Goal: Information Seeking & Learning: Check status

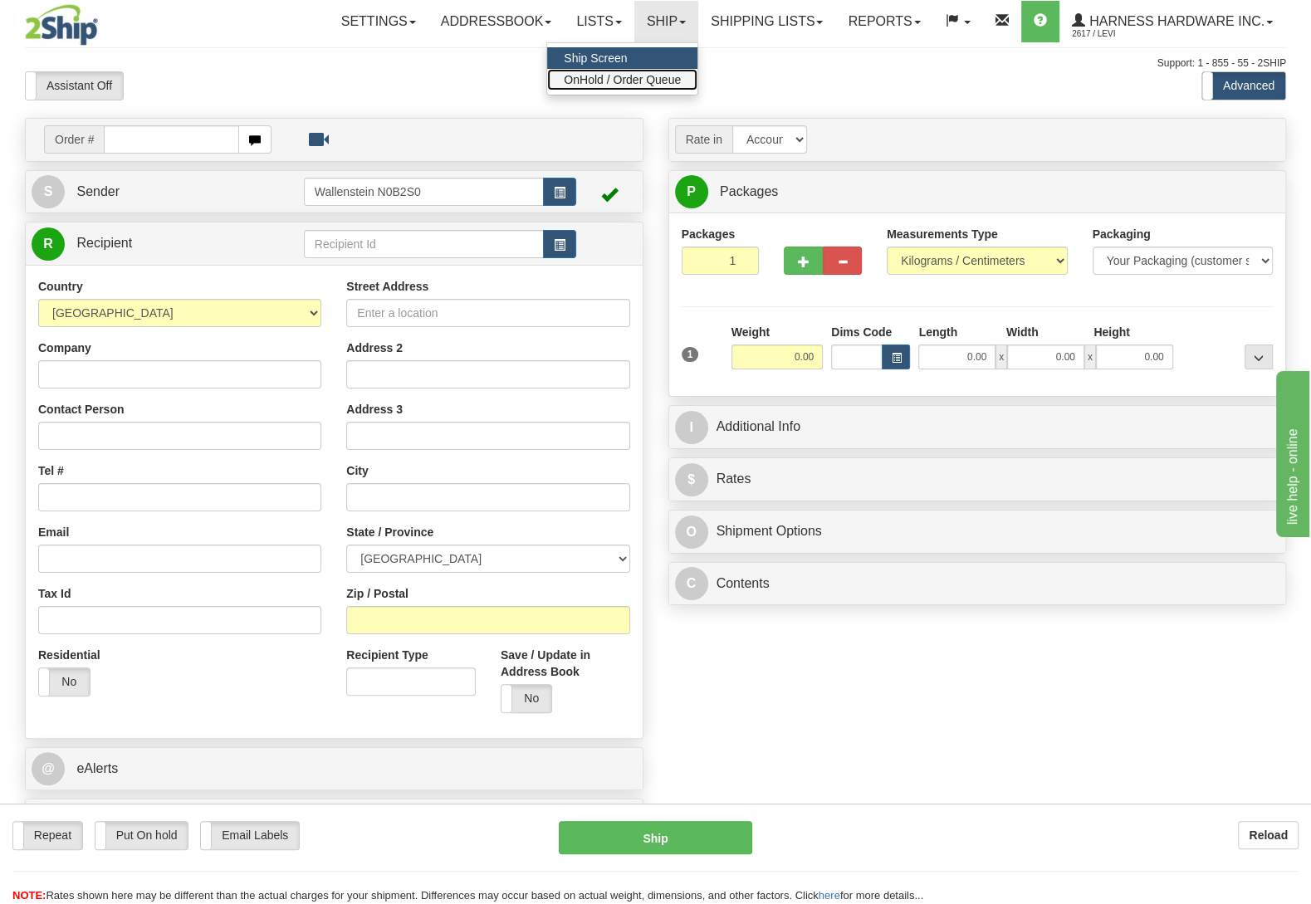
click at [657, 77] on span "OnHold / Order Queue" at bounding box center [622, 79] width 117 height 13
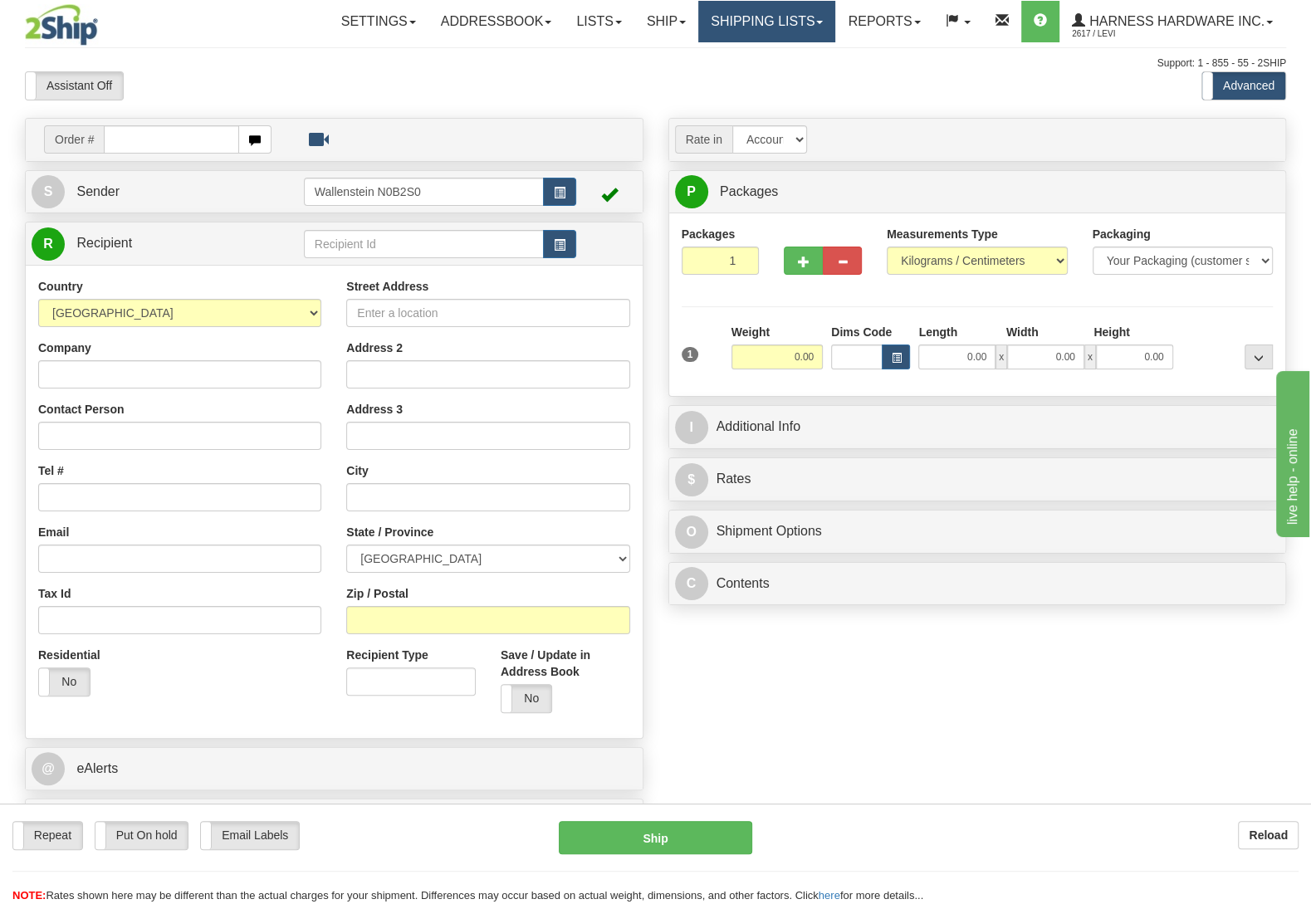
drag, startPoint x: 758, startPoint y: 32, endPoint x: 750, endPoint y: 48, distance: 17.8
click at [758, 32] on link "Shipping lists" at bounding box center [766, 22] width 137 height 42
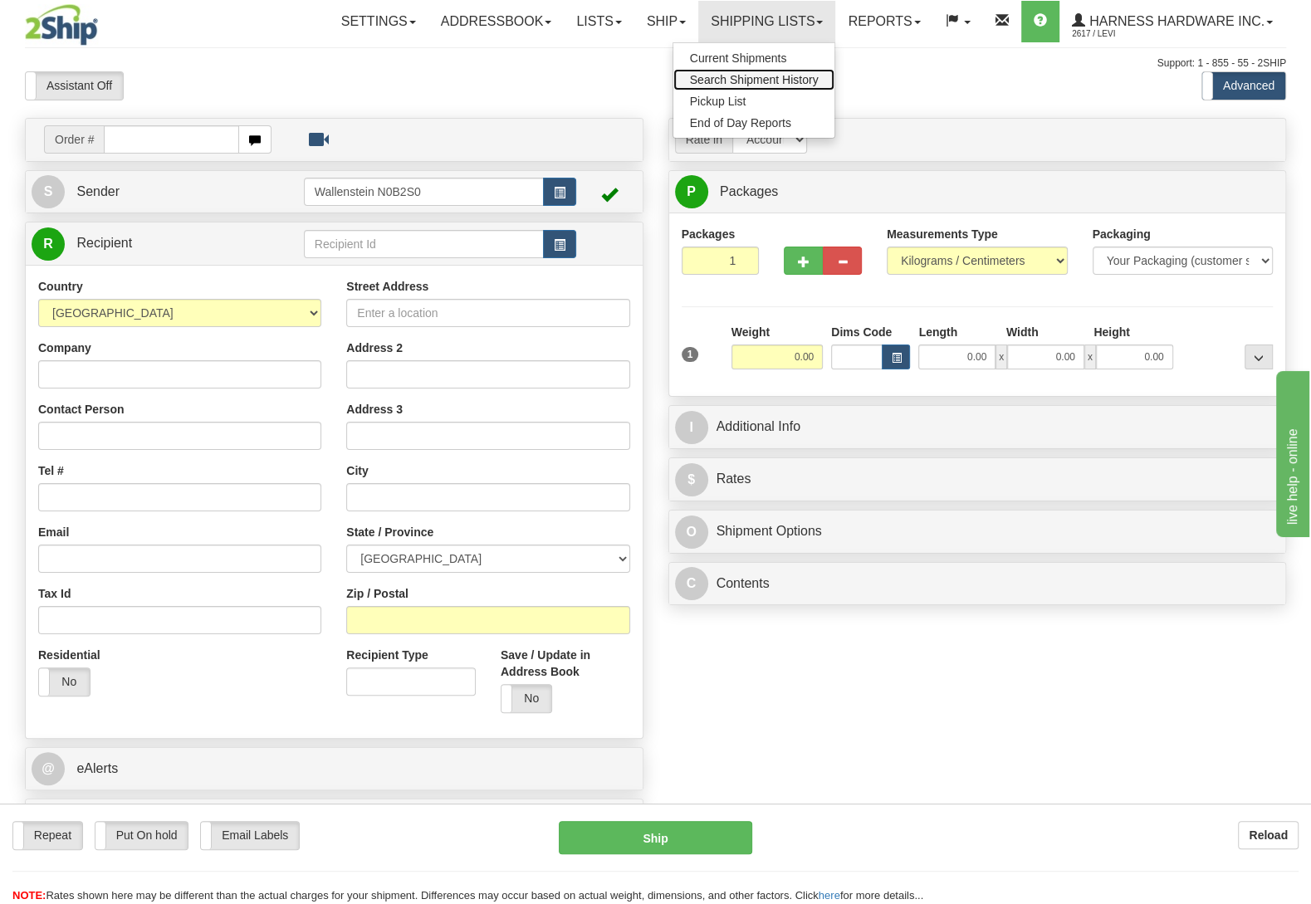
click at [746, 81] on span "Search Shipment History" at bounding box center [754, 79] width 129 height 13
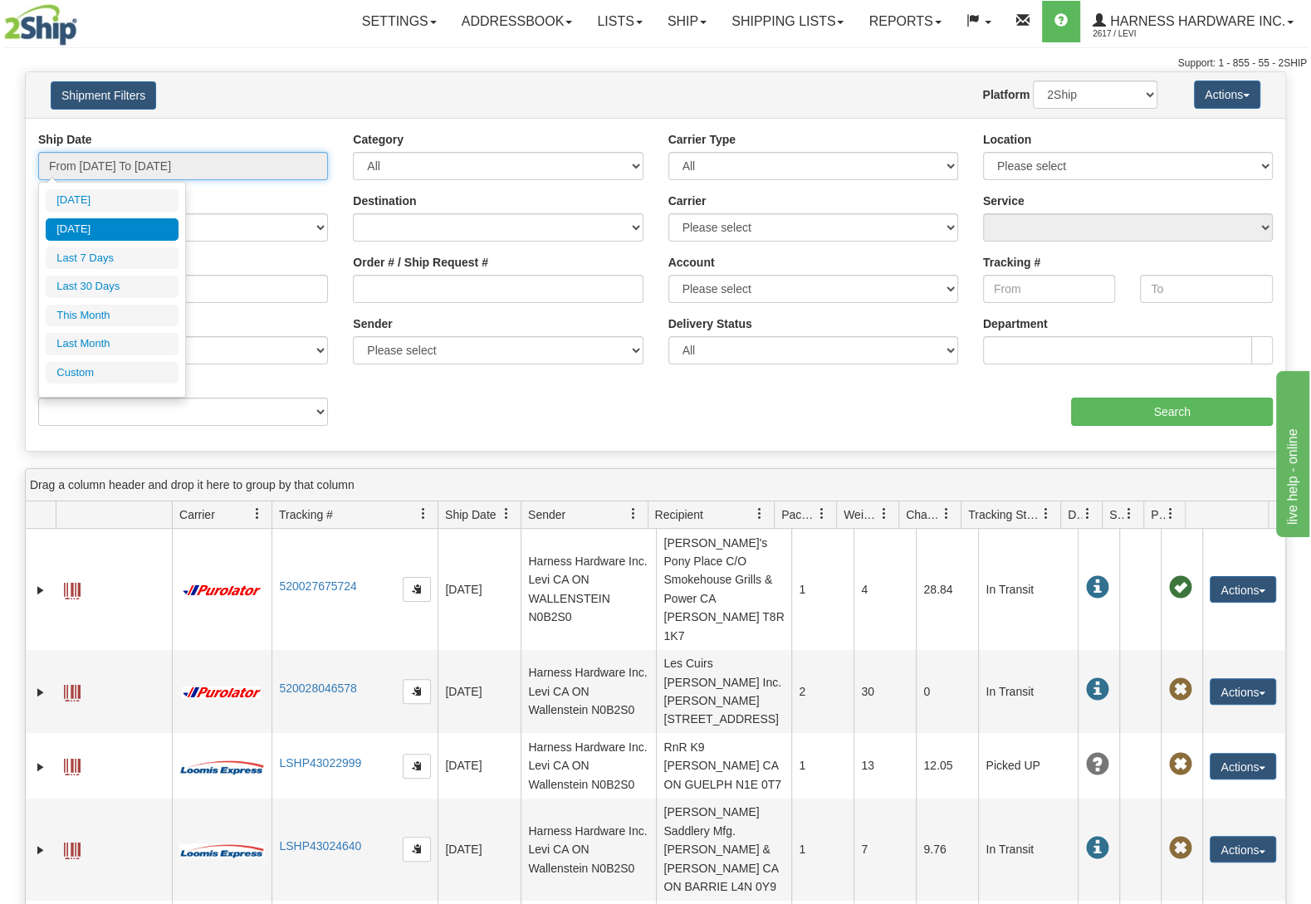
click at [127, 174] on input "From 08/27/2025 To 08/27/2025" at bounding box center [183, 166] width 290 height 28
click at [103, 260] on li "Last 7 Days" at bounding box center [112, 258] width 133 height 22
type input "From 08/22/2025 To 08/28/2025"
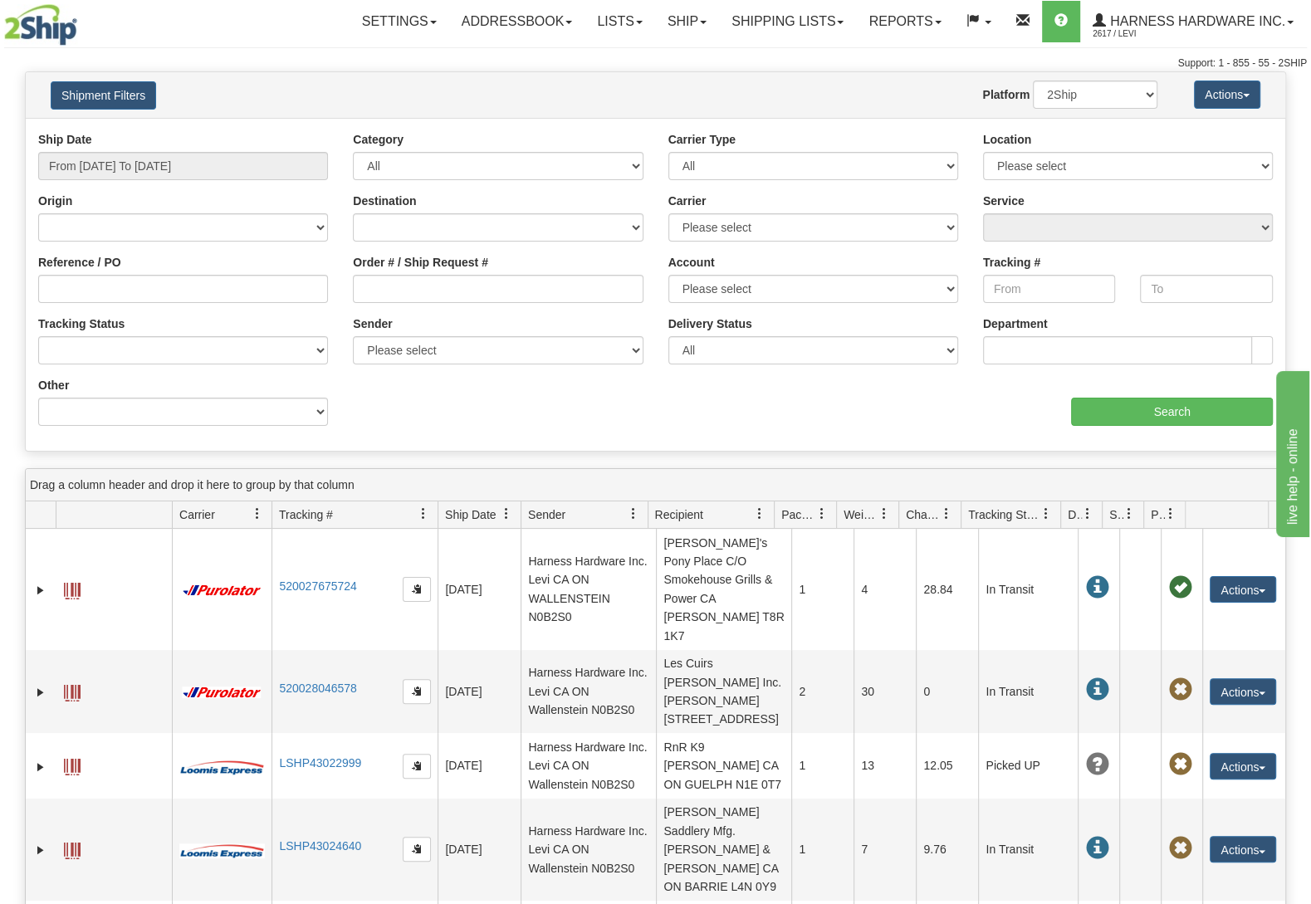
click at [1079, 397] on div "aaa Search" at bounding box center [971, 401] width 630 height 49
click at [1075, 402] on input "Search" at bounding box center [1172, 412] width 202 height 28
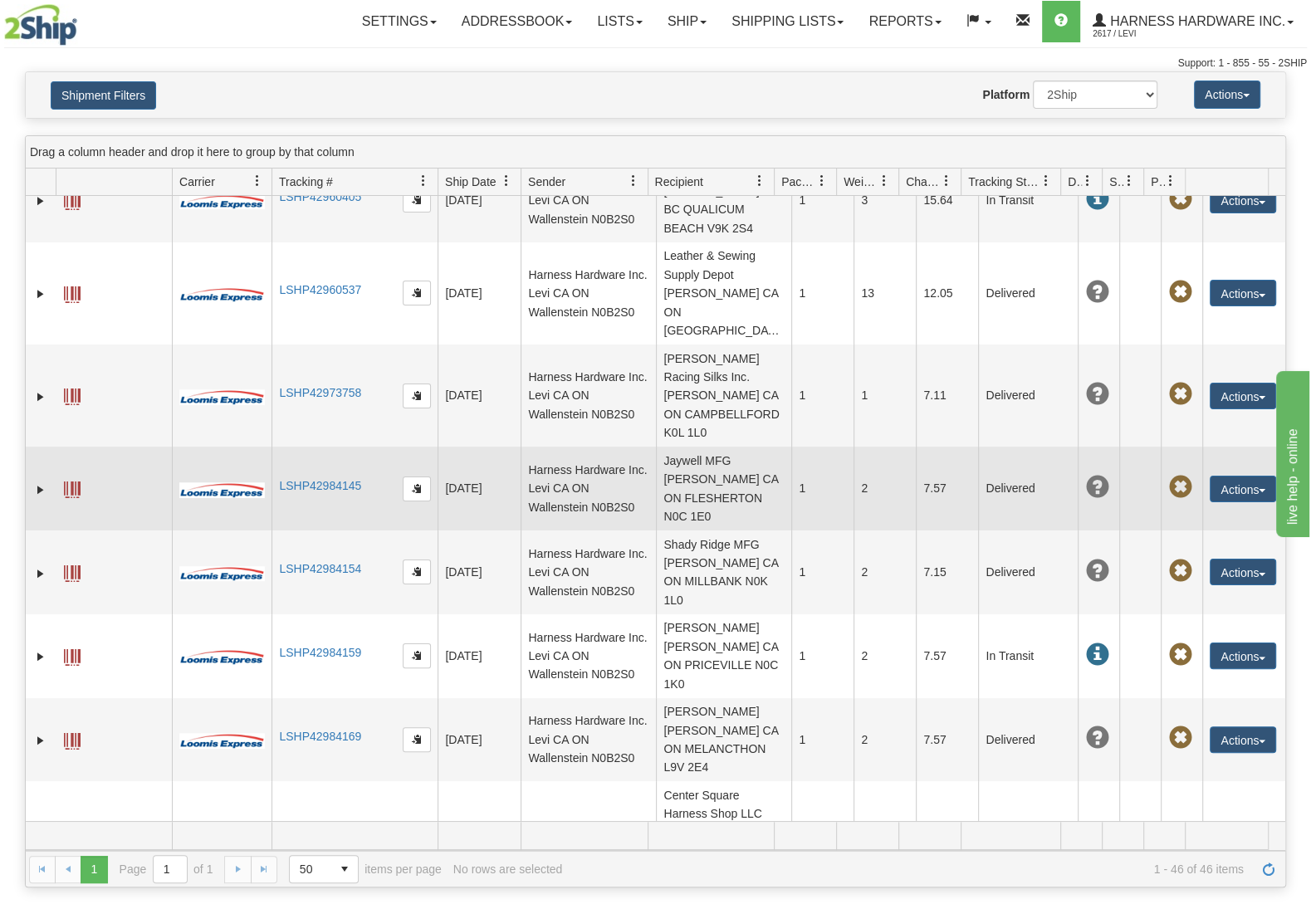
scroll to position [1644, 0]
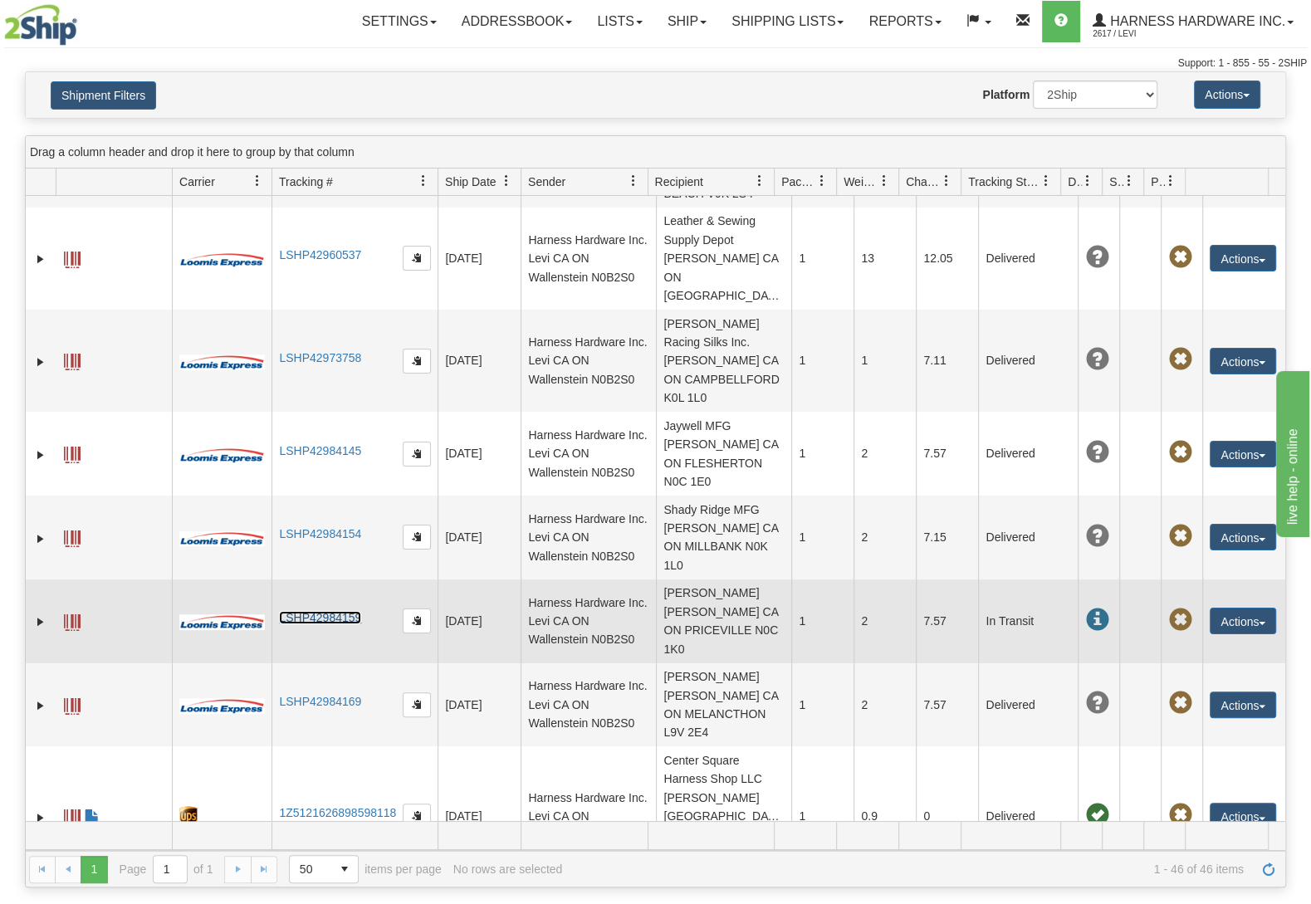
click at [316, 611] on link "LSHP42984159" at bounding box center [320, 617] width 82 height 13
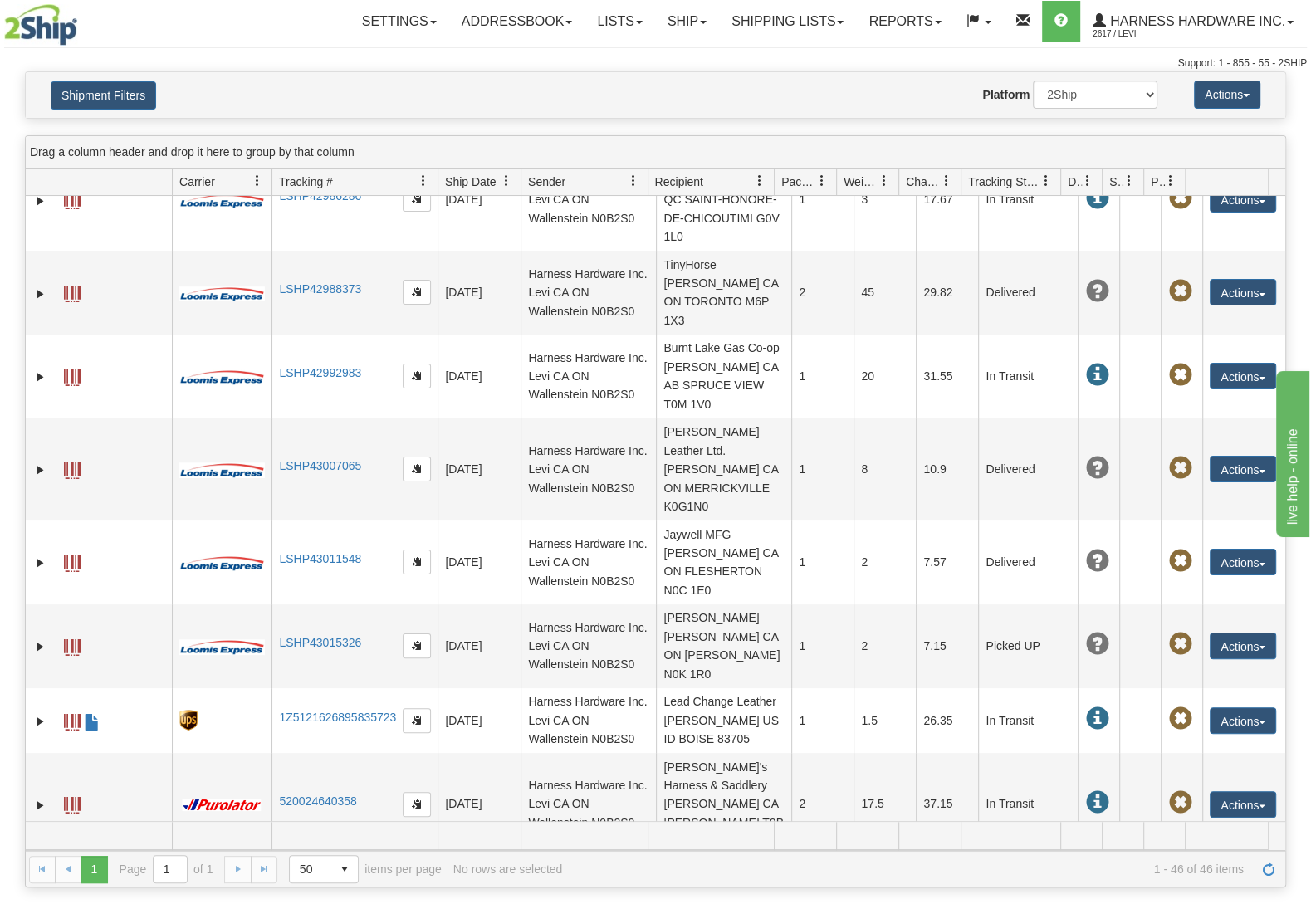
scroll to position [822, 0]
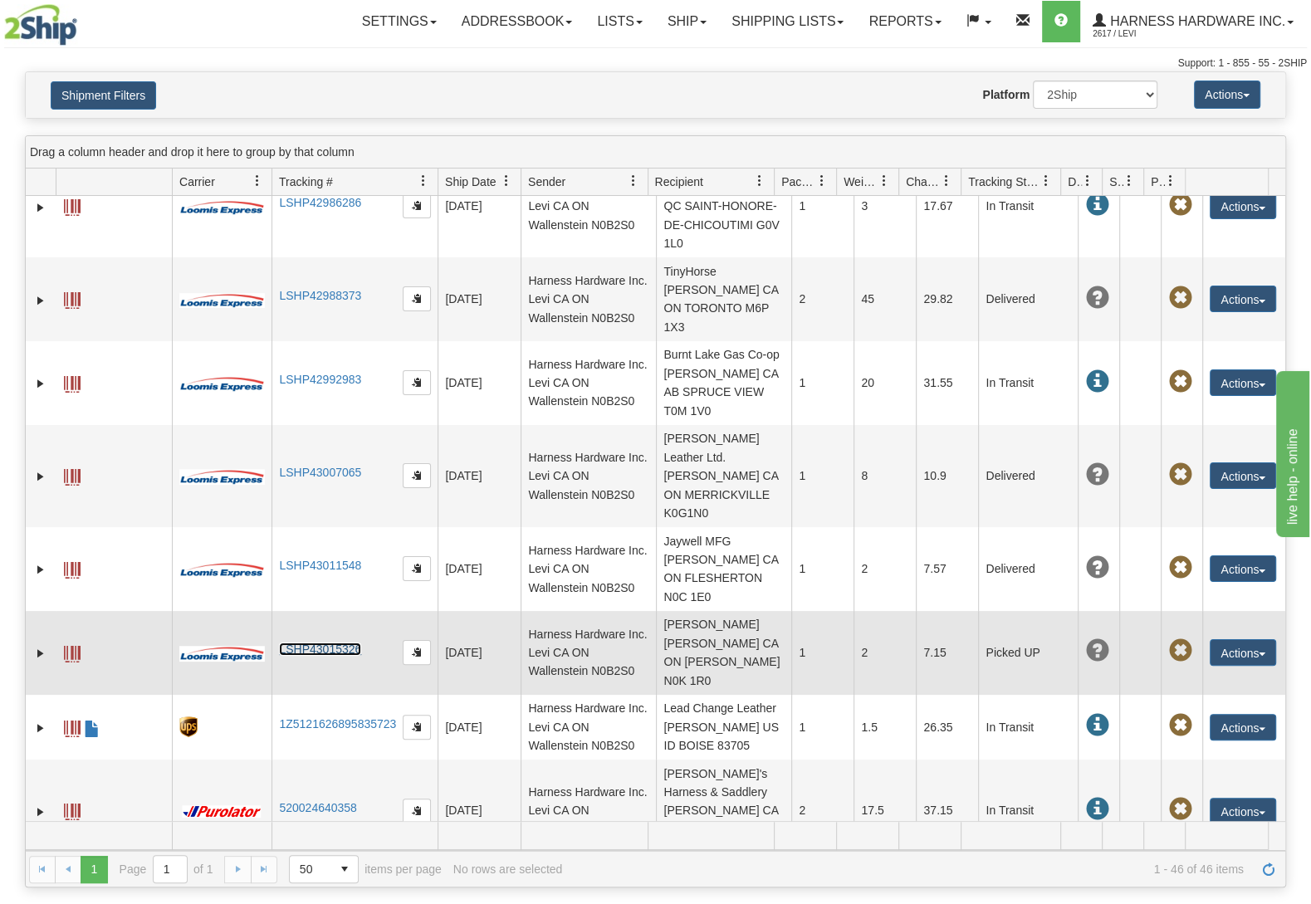
click at [300, 643] on link "LSHP43015326" at bounding box center [320, 649] width 82 height 13
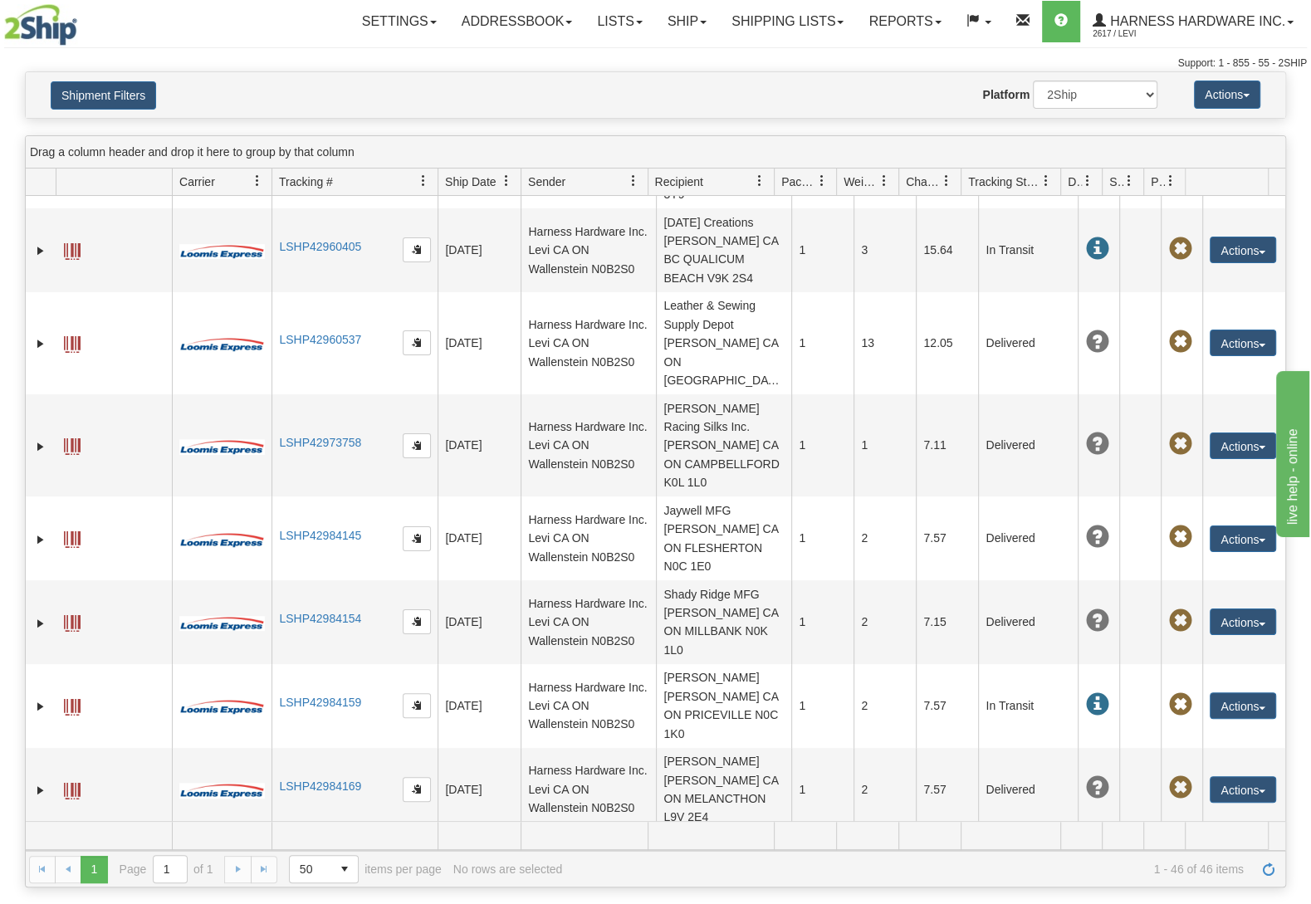
scroll to position [1569, 0]
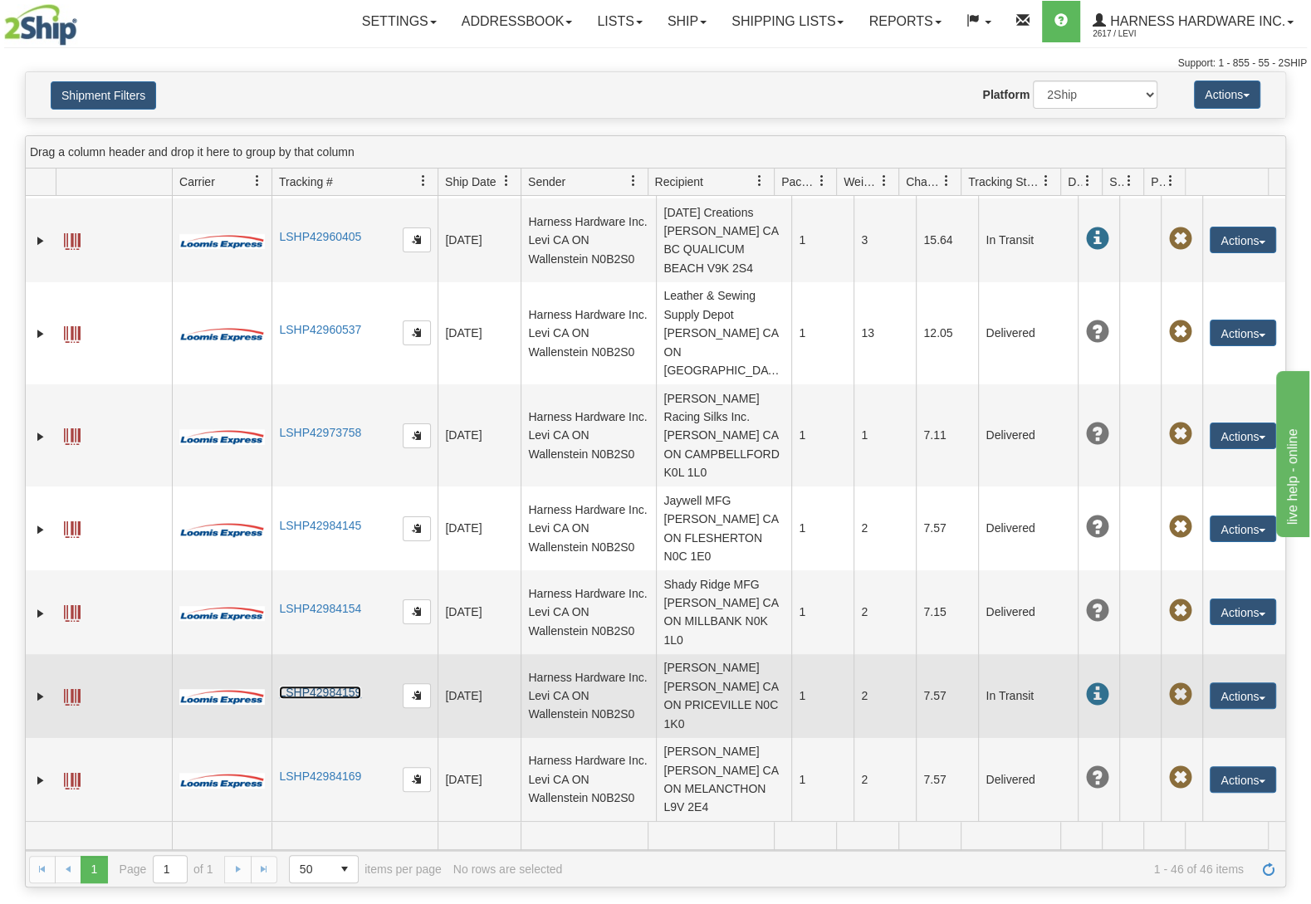
click at [325, 686] on link "LSHP42984159" at bounding box center [320, 692] width 82 height 13
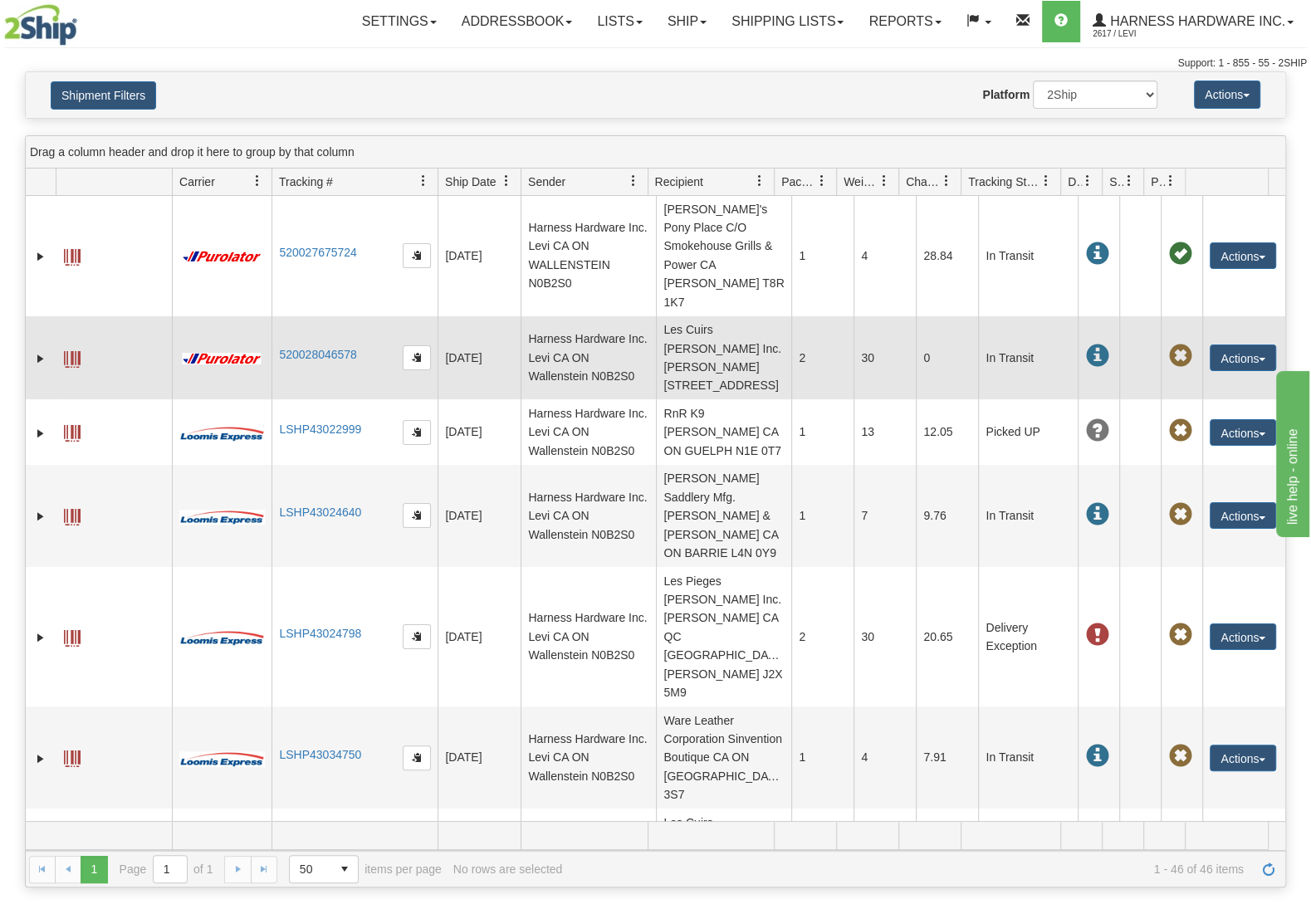
scroll to position [0, 0]
